Goal: Information Seeking & Learning: Check status

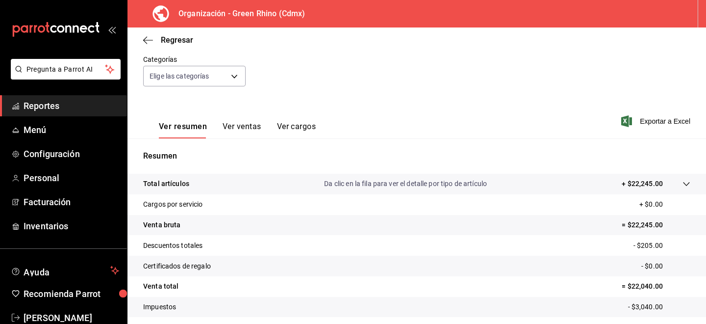
click at [251, 128] on button "Ver ventas" at bounding box center [242, 130] width 39 height 17
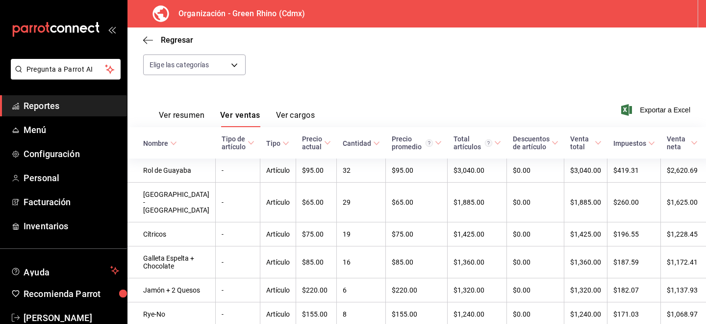
scroll to position [40, 0]
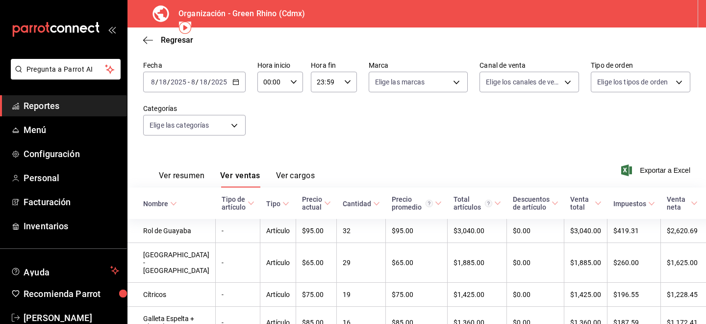
click at [224, 83] on input "2025" at bounding box center [219, 82] width 17 height 8
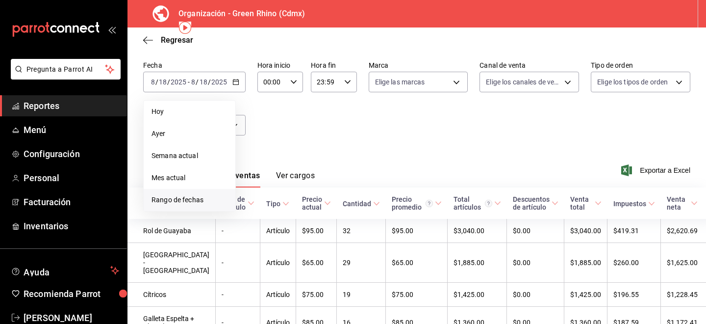
click at [172, 194] on li "Rango de fechas" at bounding box center [190, 200] width 92 height 22
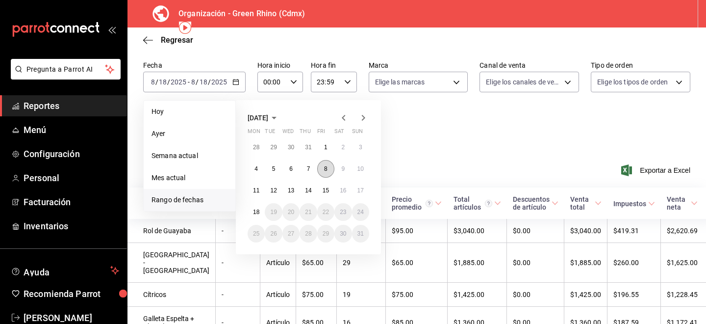
click at [326, 166] on abbr "8" at bounding box center [325, 168] width 3 height 7
click at [250, 216] on button "18" at bounding box center [256, 212] width 17 height 18
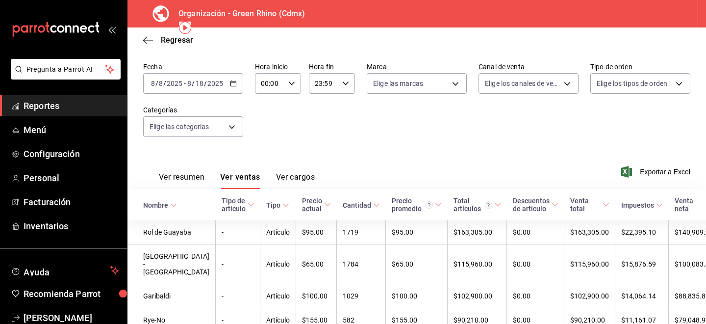
scroll to position [40, 0]
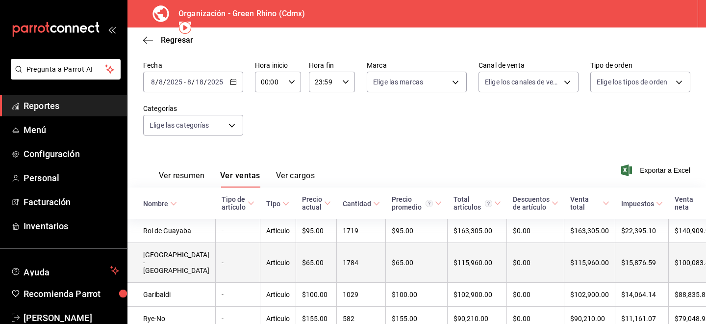
click at [297, 275] on td "$65.00" at bounding box center [316, 263] width 41 height 40
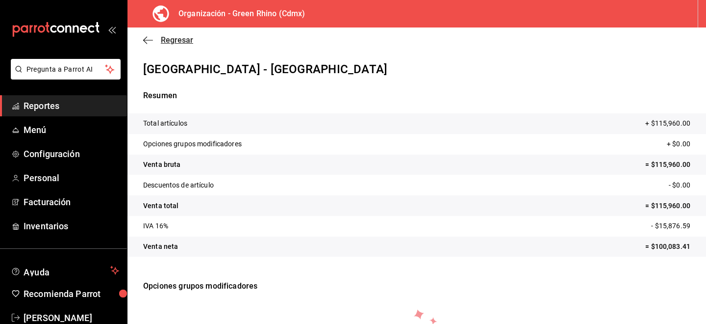
click at [146, 39] on icon "button" at bounding box center [148, 40] width 10 height 9
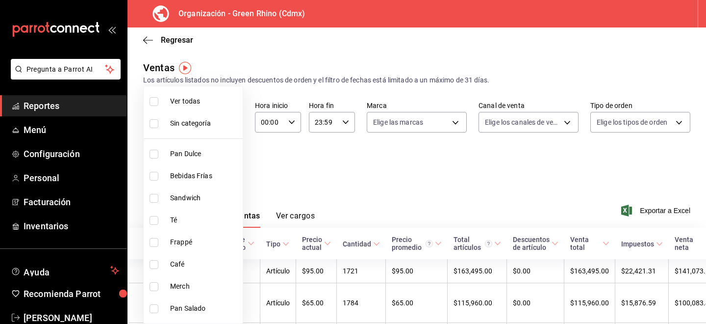
click at [224, 171] on body "Pregunta a Parrot AI Reportes Menú Configuración Personal Facturación Inventari…" at bounding box center [353, 162] width 706 height 324
click at [173, 279] on li "Merch" at bounding box center [193, 286] width 99 height 22
type input "c9106683-75c3-4c5f-af1a-4e7ba5903217"
checkbox input "true"
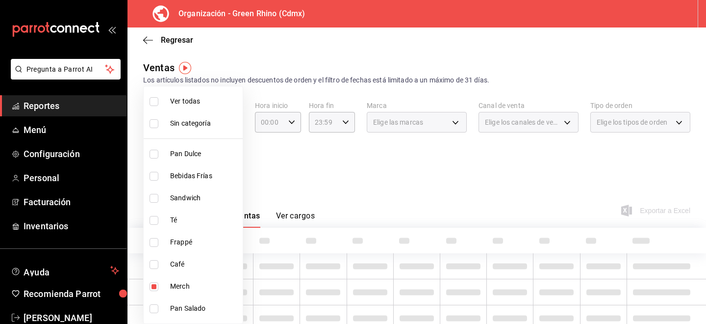
click at [355, 184] on div at bounding box center [353, 162] width 706 height 324
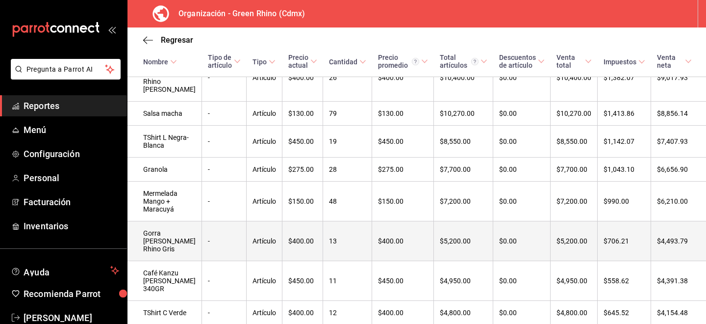
scroll to position [443, 0]
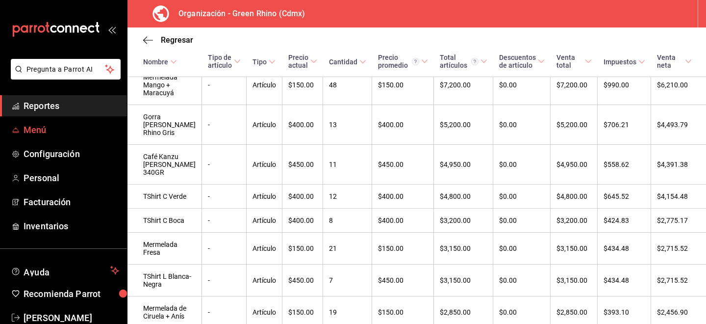
click at [64, 130] on span "Menú" at bounding box center [72, 129] width 96 height 13
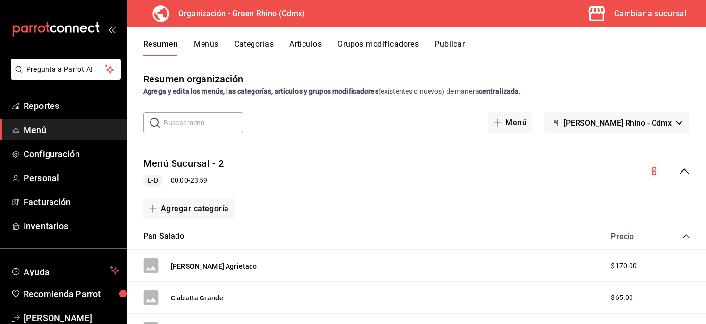
click at [212, 46] on button "Menús" at bounding box center [206, 47] width 25 height 17
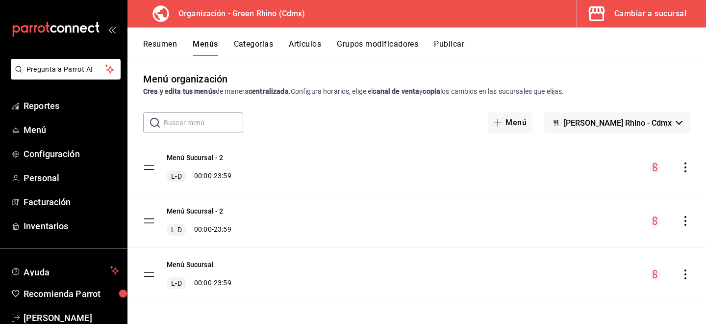
click at [683, 161] on div "menu-maker-table" at bounding box center [669, 167] width 41 height 12
click at [687, 170] on icon "actions" at bounding box center [686, 167] width 10 height 10
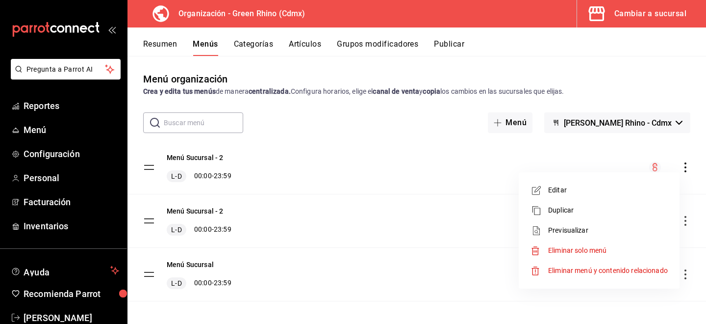
click at [361, 107] on div at bounding box center [353, 162] width 706 height 324
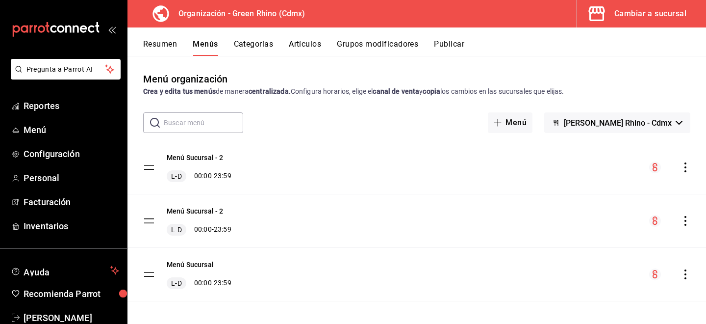
click at [158, 32] on div "Resumen Menús Categorías Artículos Grupos modificadores Publicar" at bounding box center [417, 41] width 579 height 28
click at [158, 38] on div "Resumen Menús Categorías Artículos Grupos modificadores Publicar" at bounding box center [417, 41] width 579 height 28
click at [298, 41] on button "Artículos" at bounding box center [305, 47] width 32 height 17
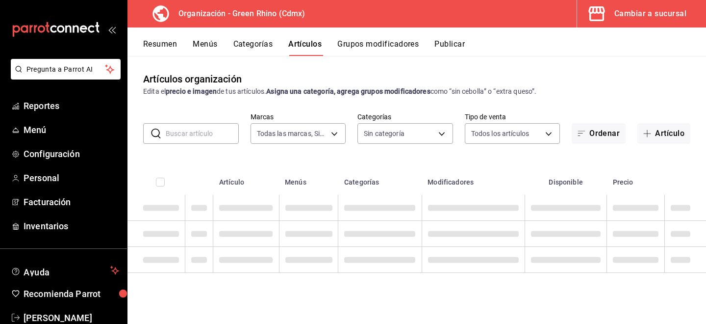
type input "a132321f-e3f1-4ec9-8484-95b8f08d7905"
type input "6bbed989-6c2a-4cea-bab8-d1a56aaac758,4f90f54c-2ac6-458b-a9a9-6df5e79288cd,3d0d4…"
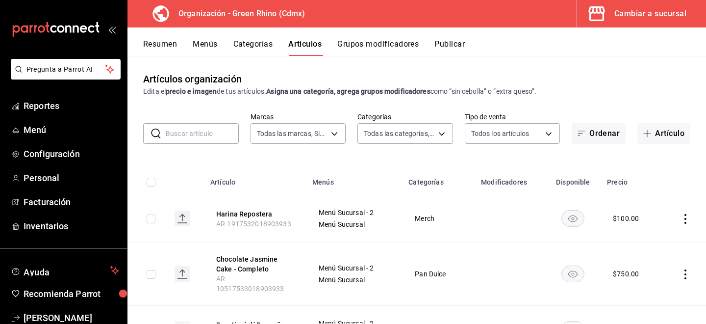
click at [182, 214] on icon at bounding box center [183, 215] width 6 height 3
click at [684, 213] on td at bounding box center [683, 219] width 45 height 48
click at [685, 219] on icon "actions" at bounding box center [686, 219] width 10 height 10
click at [574, 167] on div at bounding box center [353, 162] width 706 height 324
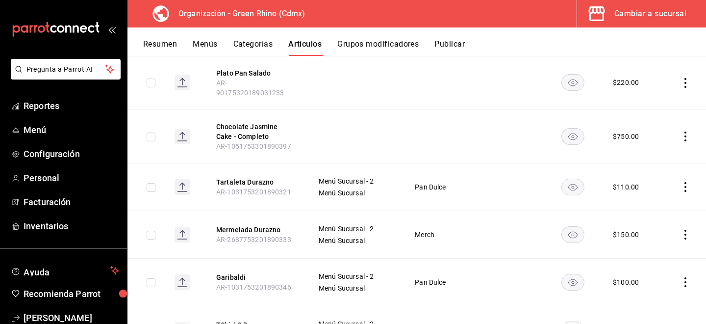
scroll to position [407, 0]
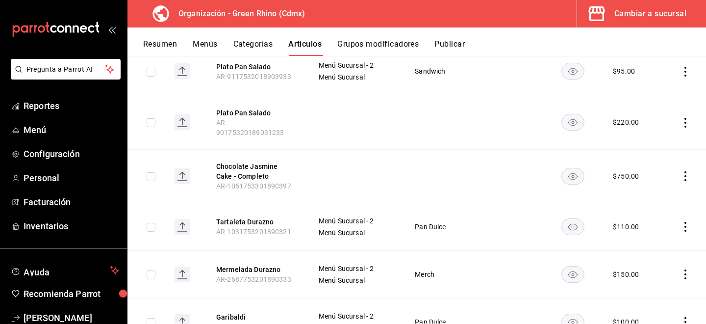
click at [653, 19] on div "Cambiar a sucursal" at bounding box center [651, 14] width 72 height 14
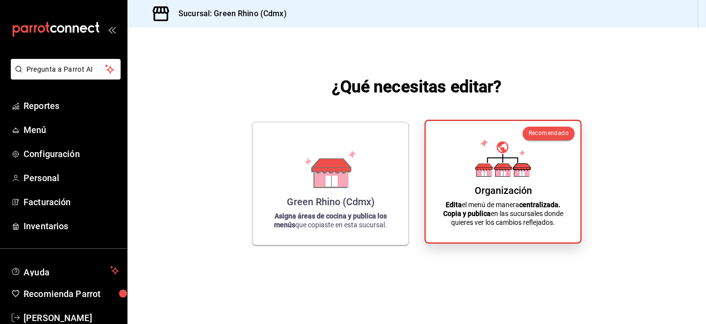
click at [453, 165] on div "Organización Edita el menú de manera centralizada. Copia y publica en las sucur…" at bounding box center [502, 181] width 131 height 106
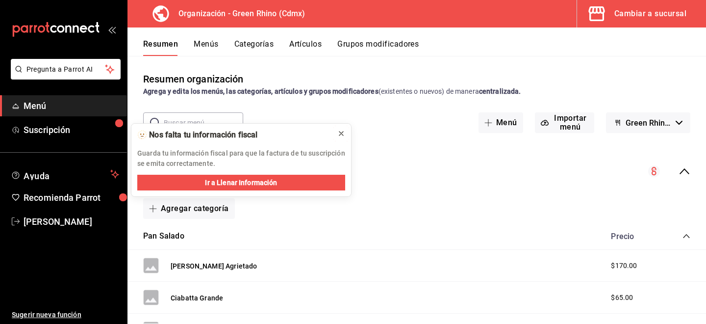
click at [349, 135] on button at bounding box center [341, 134] width 16 height 16
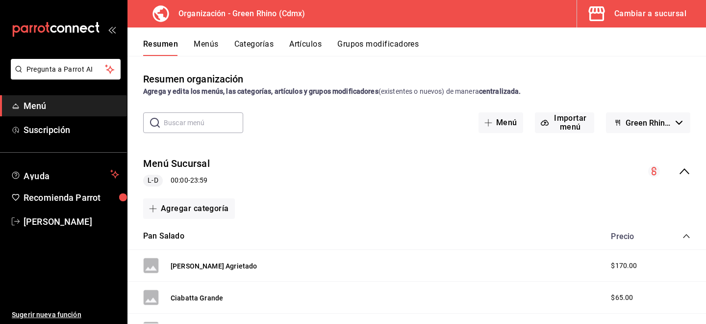
click at [626, 13] on div "Cambiar a sucursal" at bounding box center [651, 14] width 72 height 14
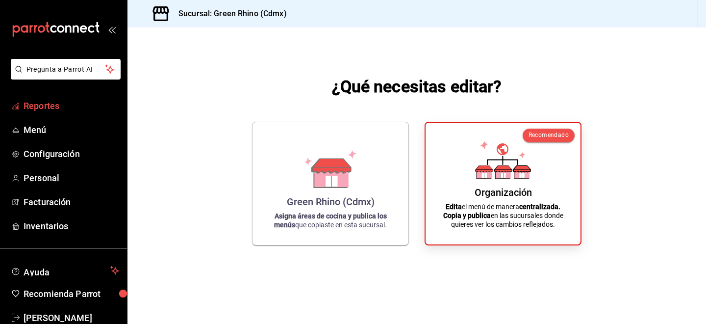
click at [58, 101] on span "Reportes" at bounding box center [72, 105] width 96 height 13
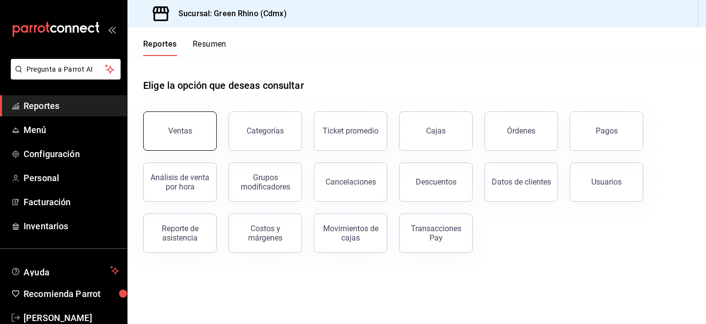
click at [168, 128] on button "Ventas" at bounding box center [180, 130] width 74 height 39
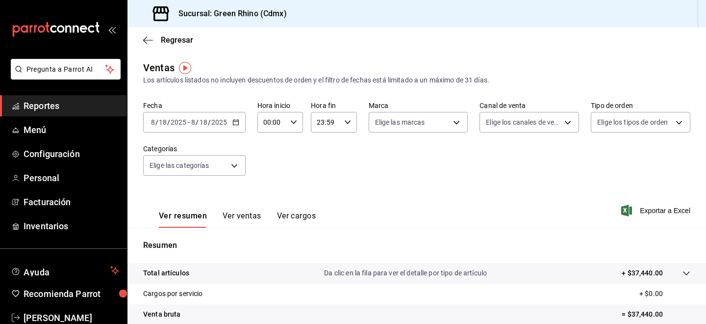
click at [187, 123] on div "[DATE] [DATE]" at bounding box center [169, 122] width 38 height 8
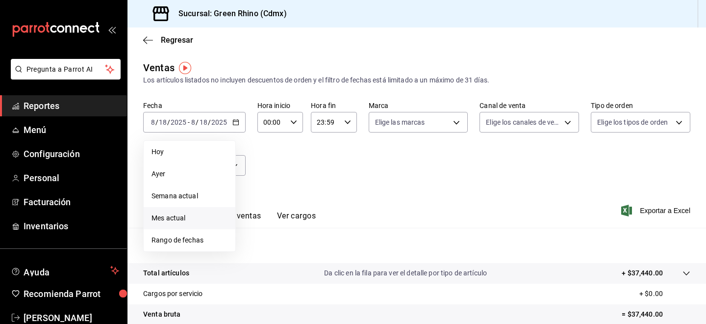
click at [180, 221] on span "Mes actual" at bounding box center [190, 218] width 76 height 10
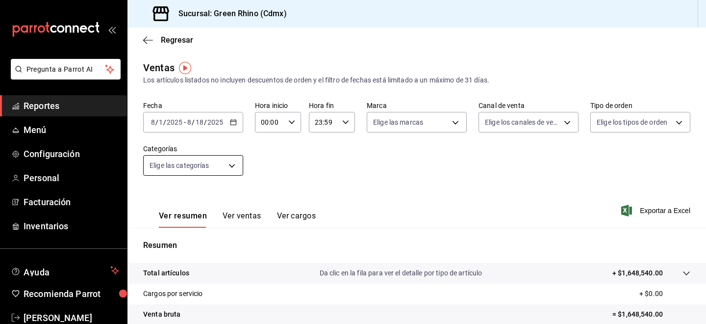
click at [204, 168] on body "Pregunta a Parrot AI Reportes Menú Configuración Personal Facturación Inventari…" at bounding box center [353, 162] width 706 height 324
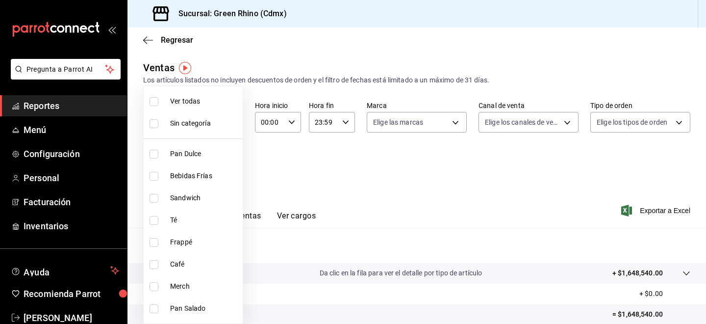
click at [180, 279] on li "Merch" at bounding box center [193, 286] width 99 height 22
type input "c9106683-75c3-4c5f-af1a-4e7ba5903217"
checkbox input "true"
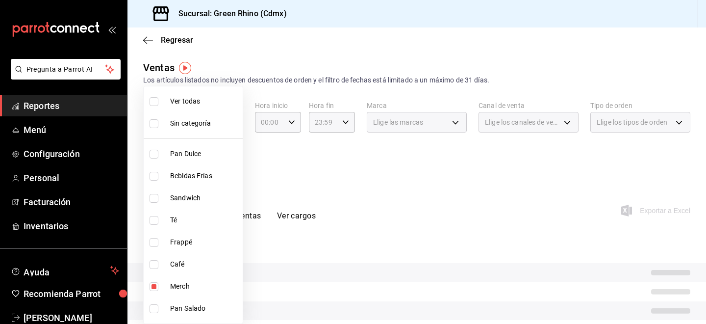
click at [424, 184] on div at bounding box center [353, 162] width 706 height 324
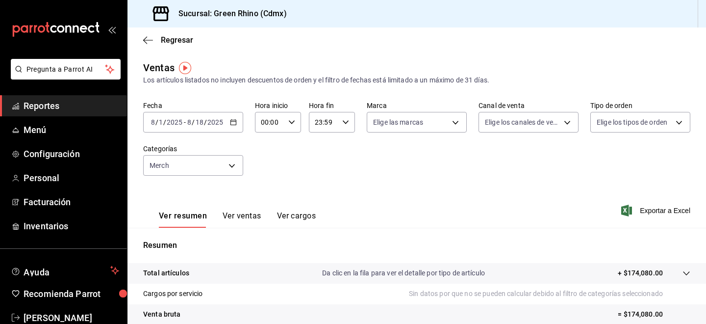
click at [235, 214] on button "Ver ventas" at bounding box center [242, 219] width 39 height 17
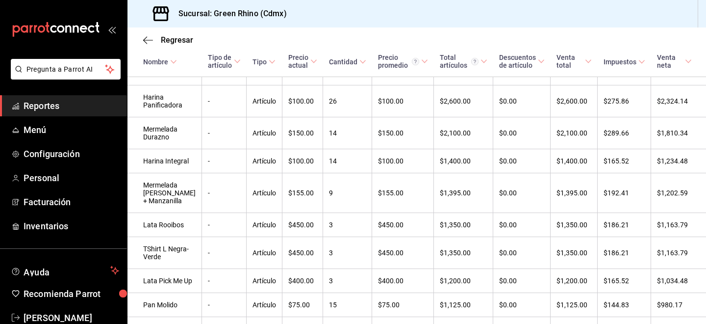
scroll to position [854, 0]
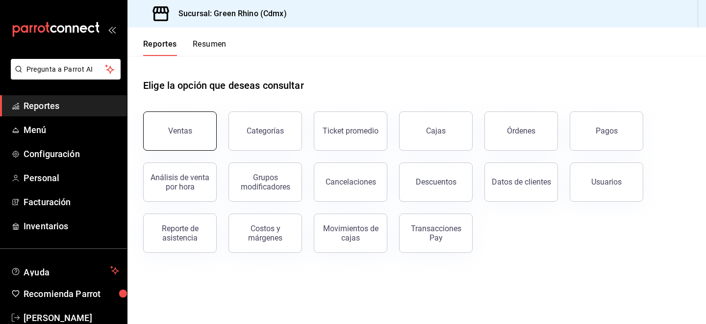
click at [186, 125] on button "Ventas" at bounding box center [180, 130] width 74 height 39
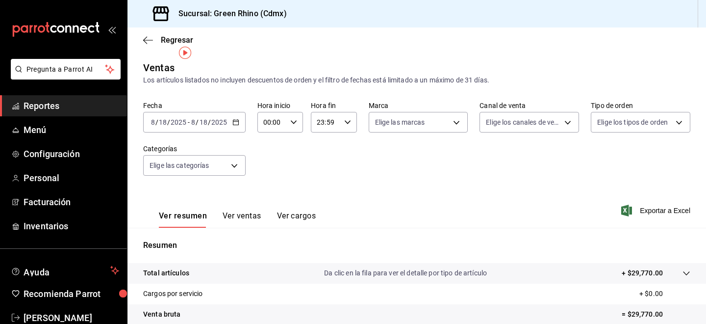
scroll to position [146, 0]
